Goal: Find specific page/section: Find specific page/section

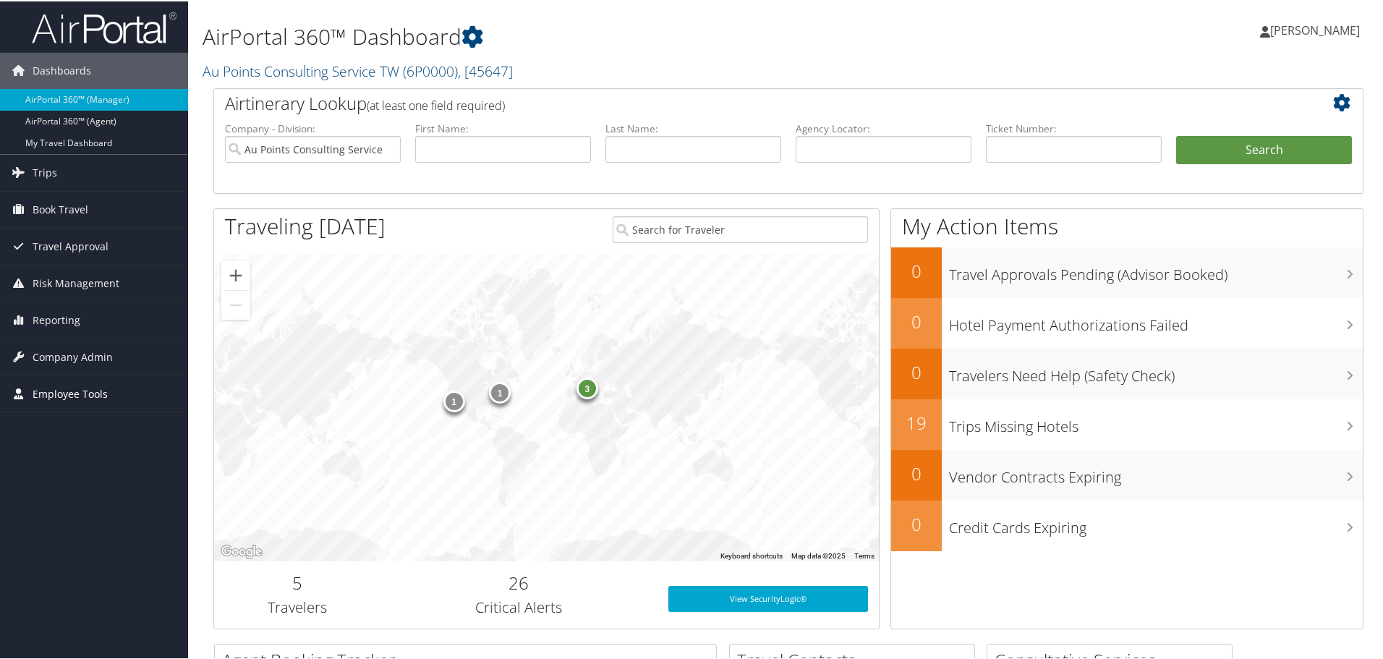
click at [86, 403] on span "Employee Tools" at bounding box center [70, 393] width 75 height 36
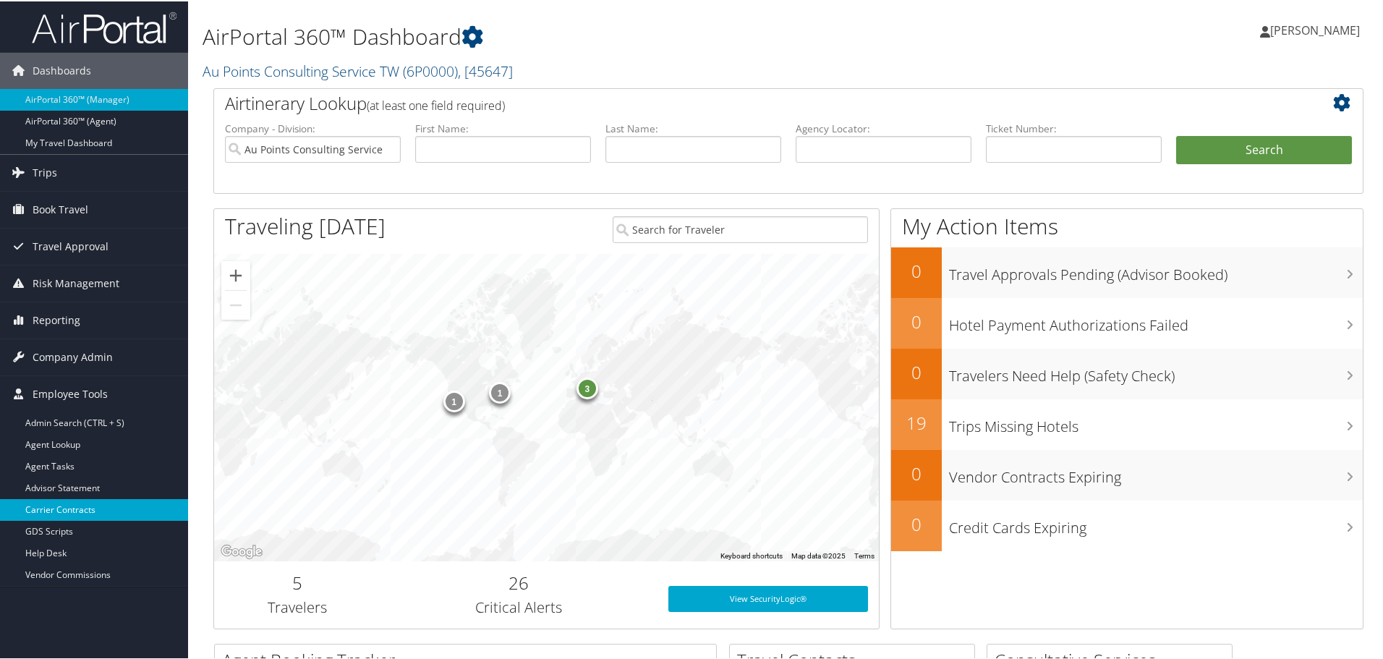
click at [89, 511] on link "Carrier Contracts" at bounding box center [94, 509] width 188 height 22
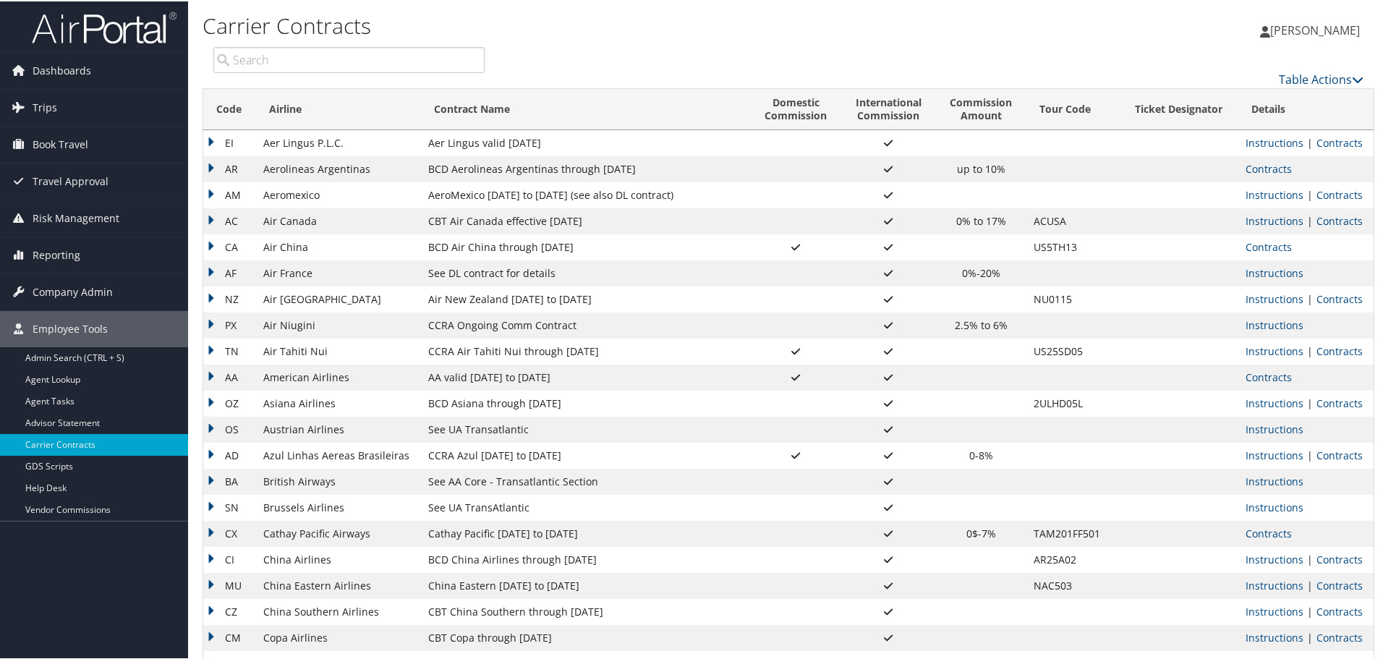
click at [320, 56] on input "search" at bounding box center [348, 59] width 271 height 26
click at [313, 59] on input "search" at bounding box center [348, 59] width 271 height 26
click at [305, 60] on input "search" at bounding box center [348, 59] width 271 height 26
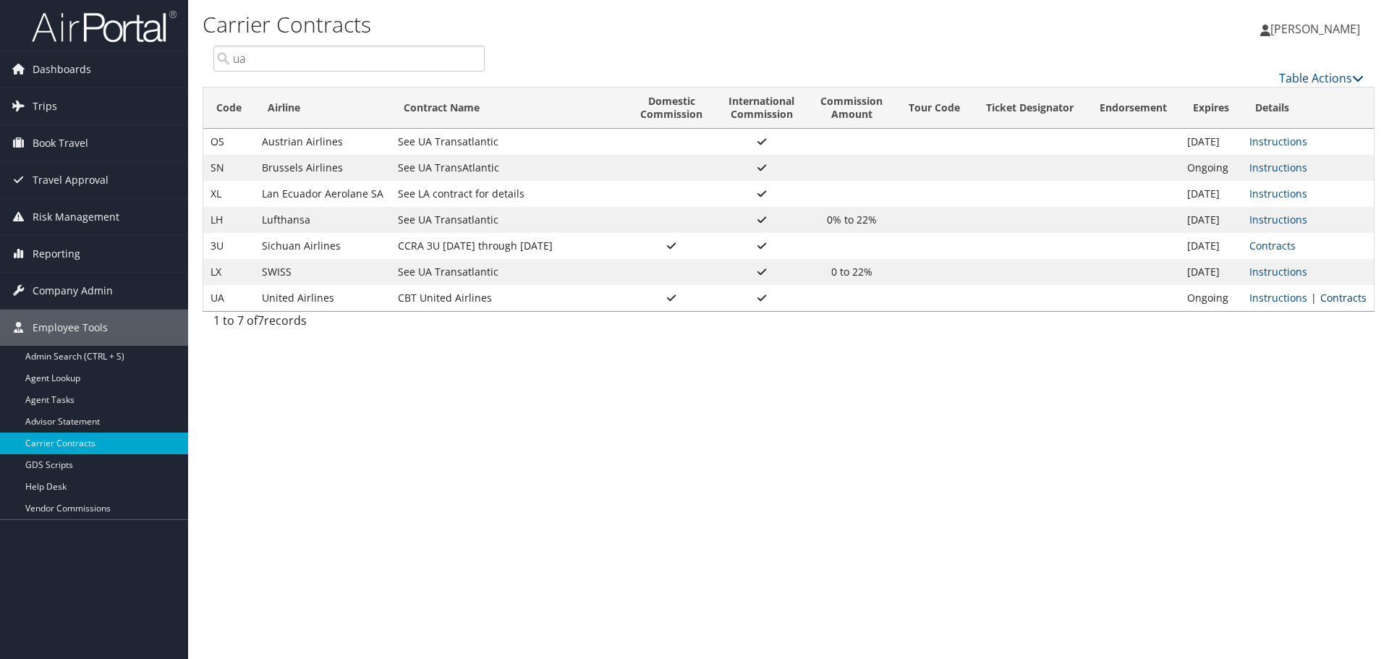
type input "ua"
click at [1348, 298] on link "Contracts" at bounding box center [1344, 298] width 46 height 14
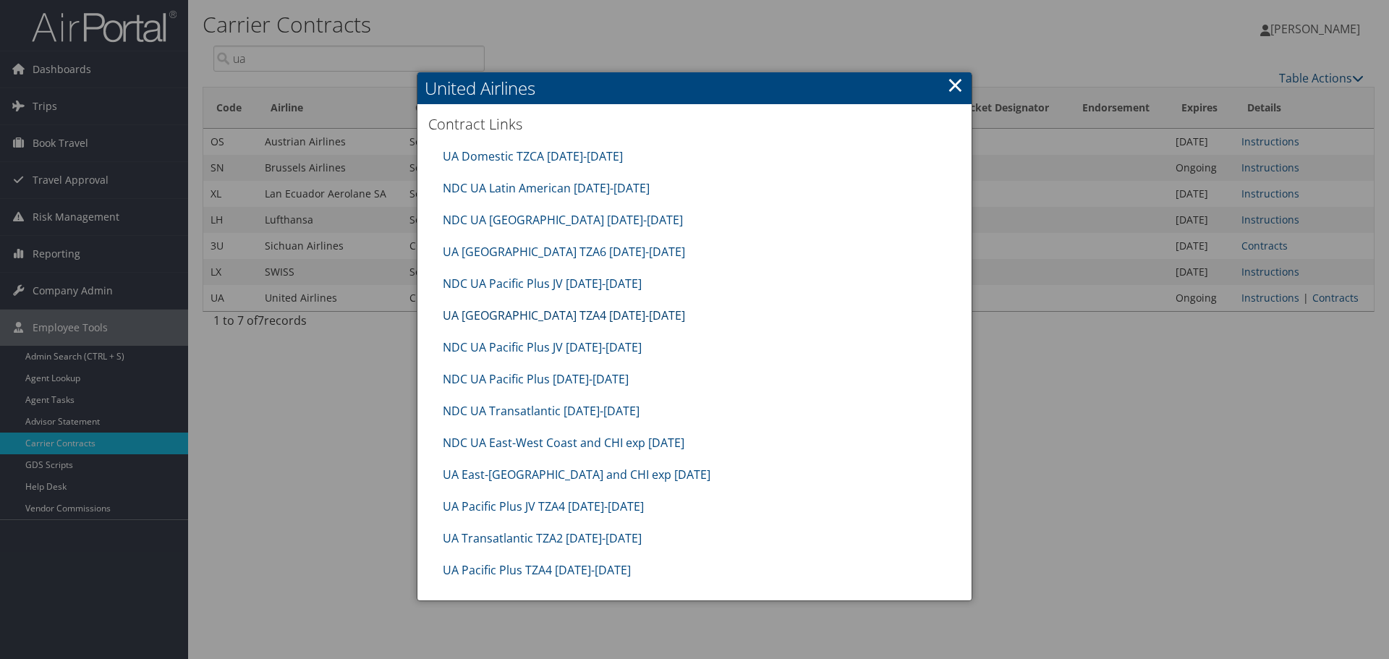
click at [506, 310] on link "UA New Zealand TZA4 10.01.25-01.31.26" at bounding box center [564, 316] width 242 height 16
click at [1081, 303] on div at bounding box center [694, 329] width 1389 height 659
